Goal: Navigation & Orientation: Understand site structure

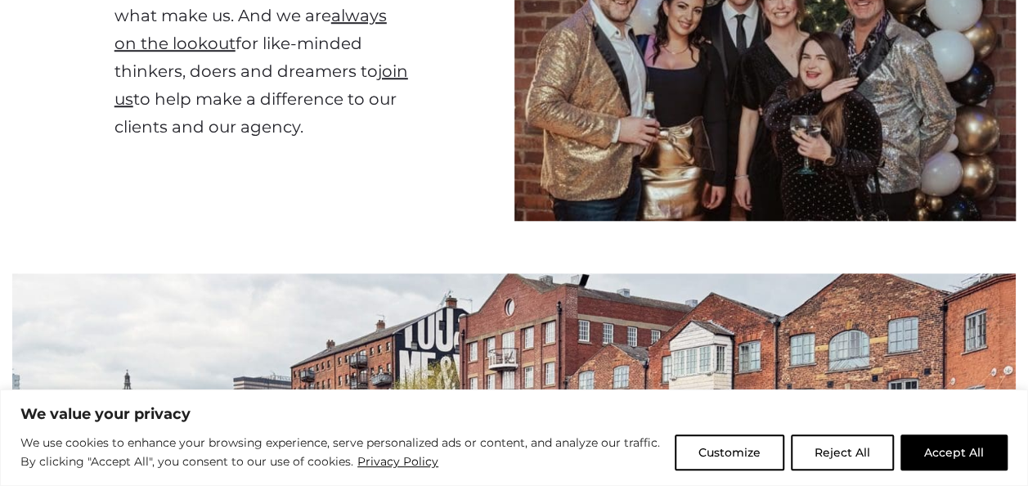
scroll to position [654, 0]
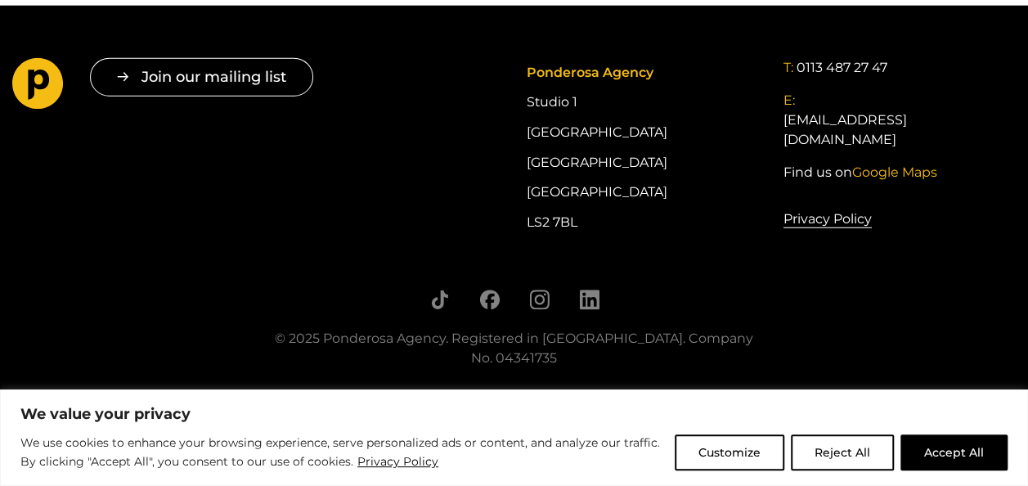
scroll to position [5233, 0]
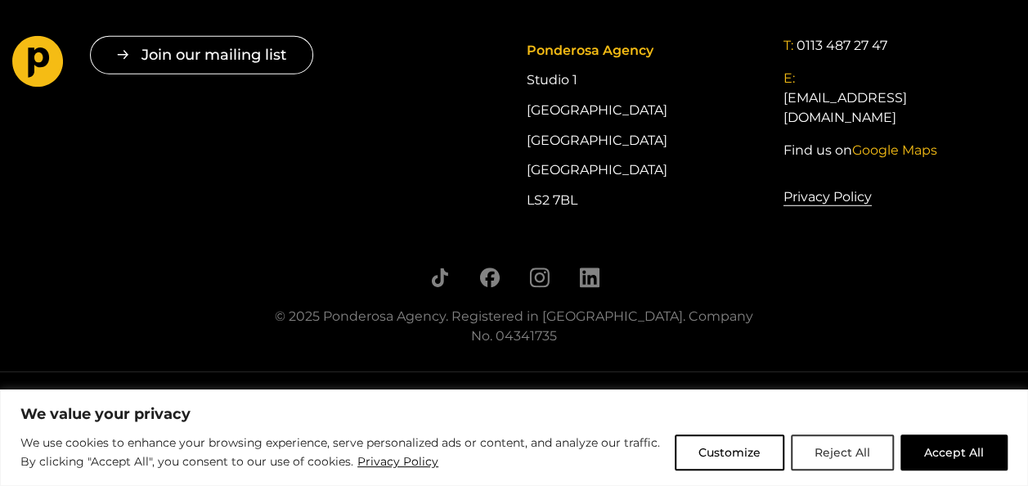
click at [852, 447] on button "Reject All" at bounding box center [842, 452] width 103 height 36
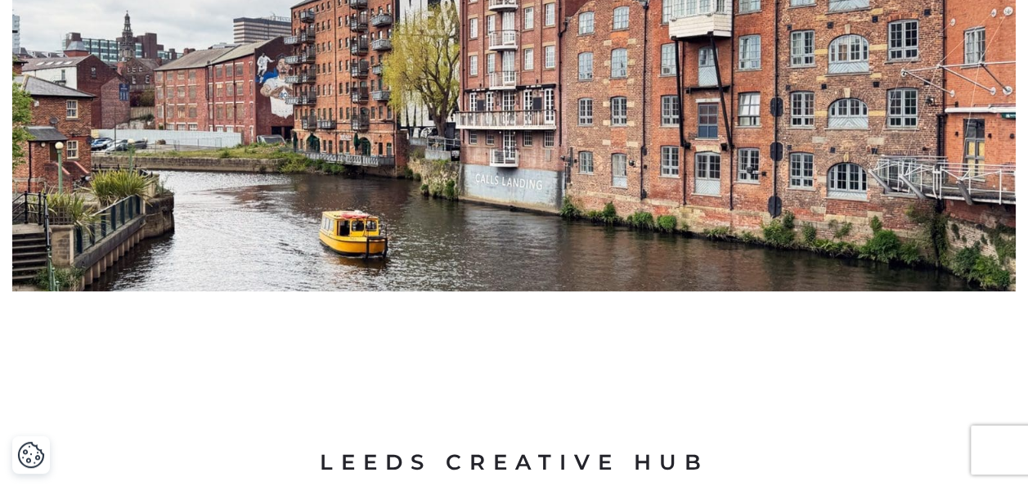
scroll to position [0, 0]
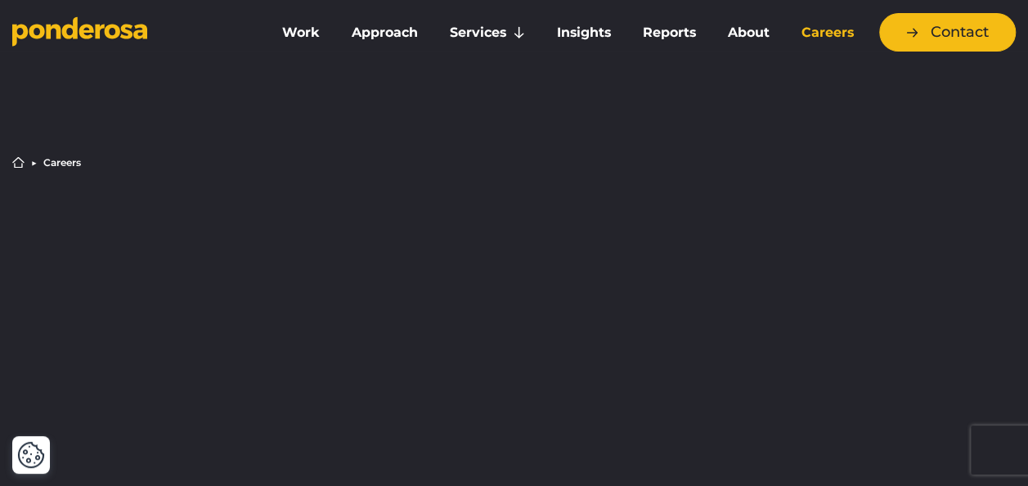
drag, startPoint x: 734, startPoint y: 235, endPoint x: 713, endPoint y: -54, distance: 289.4
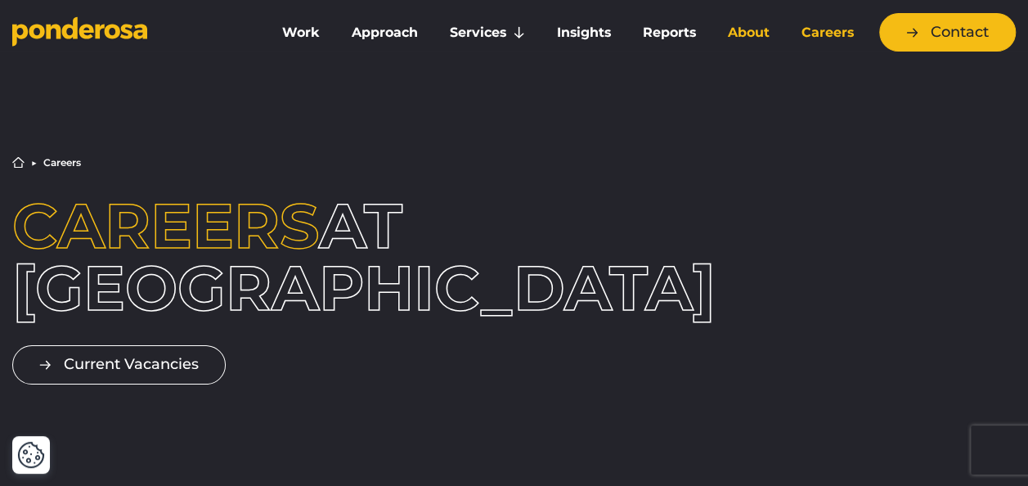
click at [749, 29] on link "About" at bounding box center [748, 33] width 67 height 34
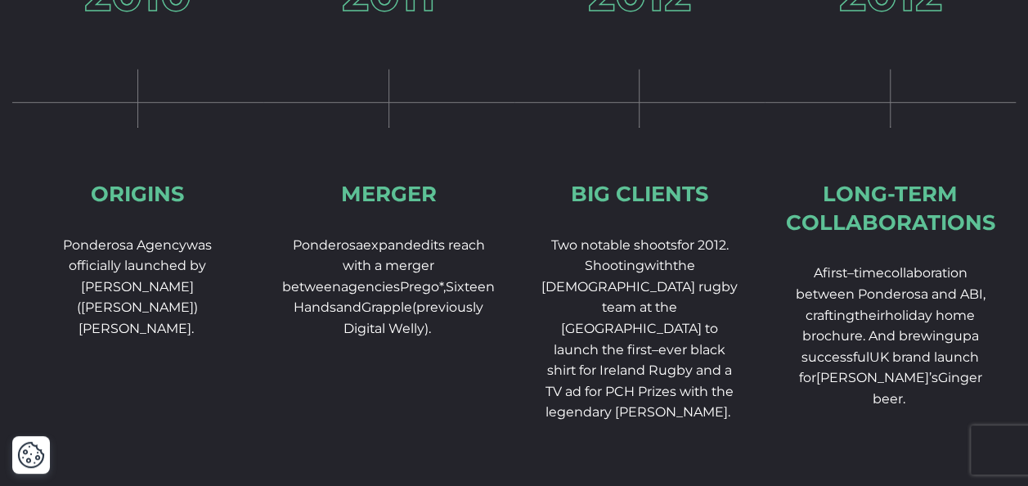
scroll to position [2454, 0]
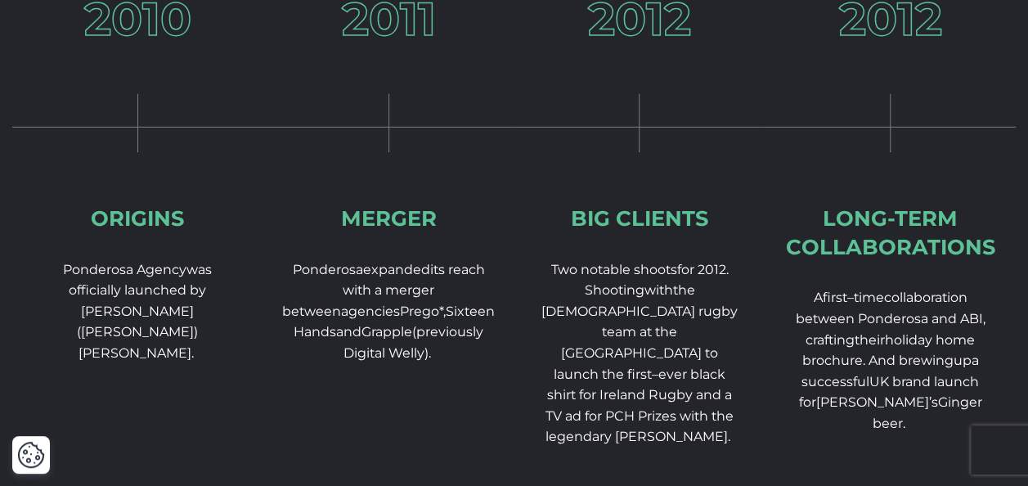
click at [786, 222] on div "Long-term collaborations" at bounding box center [890, 232] width 209 height 56
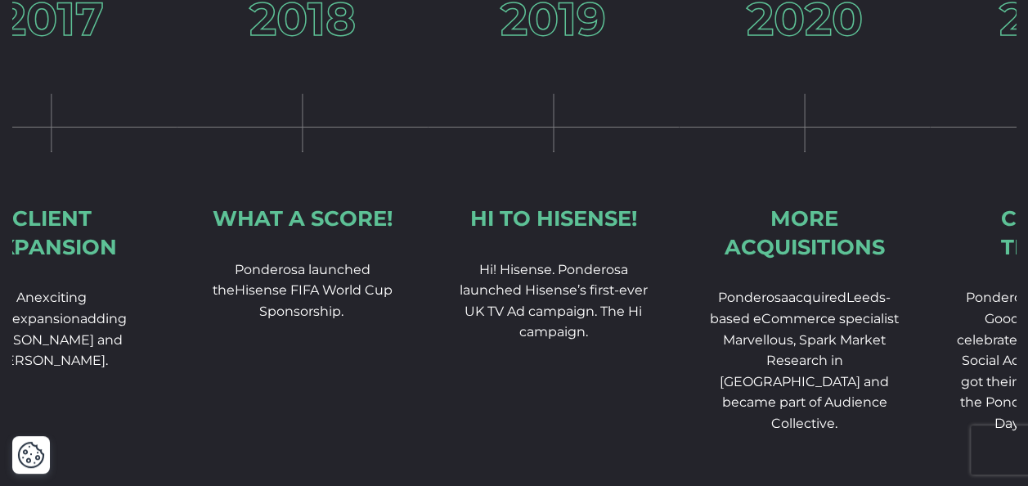
click at [196, 253] on div "2018 What a score! Ponderosa launch ed the Hisense FIFA World Cup Sponsorship." at bounding box center [302, 211] width 251 height 431
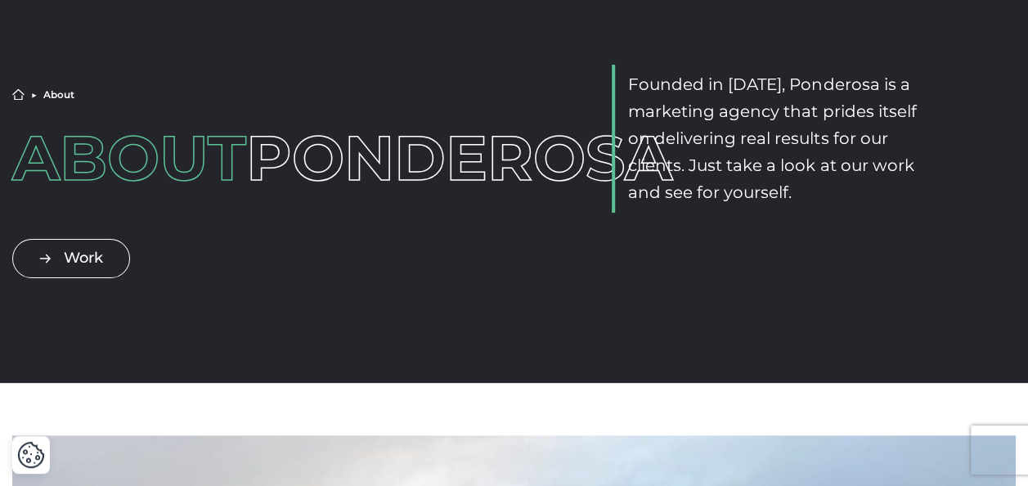
scroll to position [0, 0]
